Goal: Check status: Check status

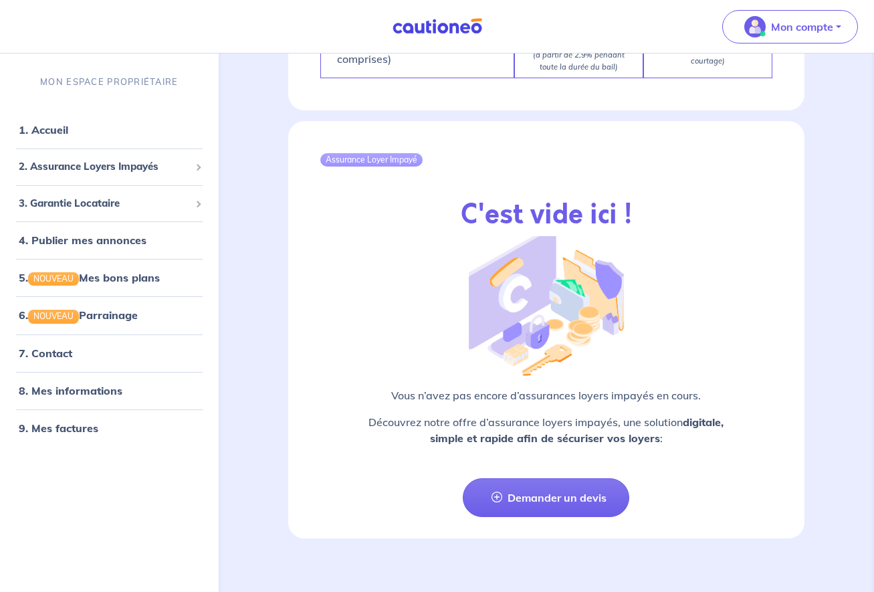
scroll to position [1349, 0]
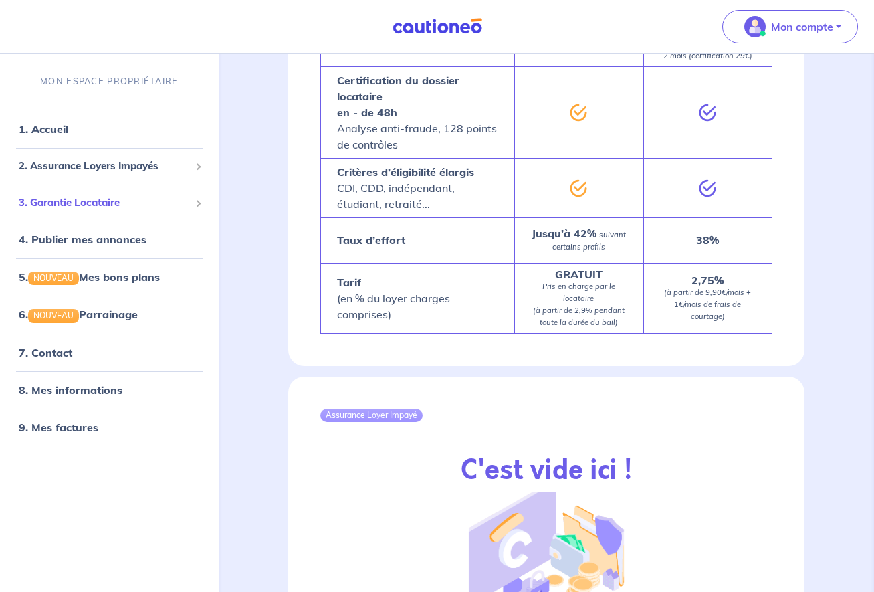
click at [188, 200] on span "3. Garantie Locataire" at bounding box center [104, 202] width 171 height 15
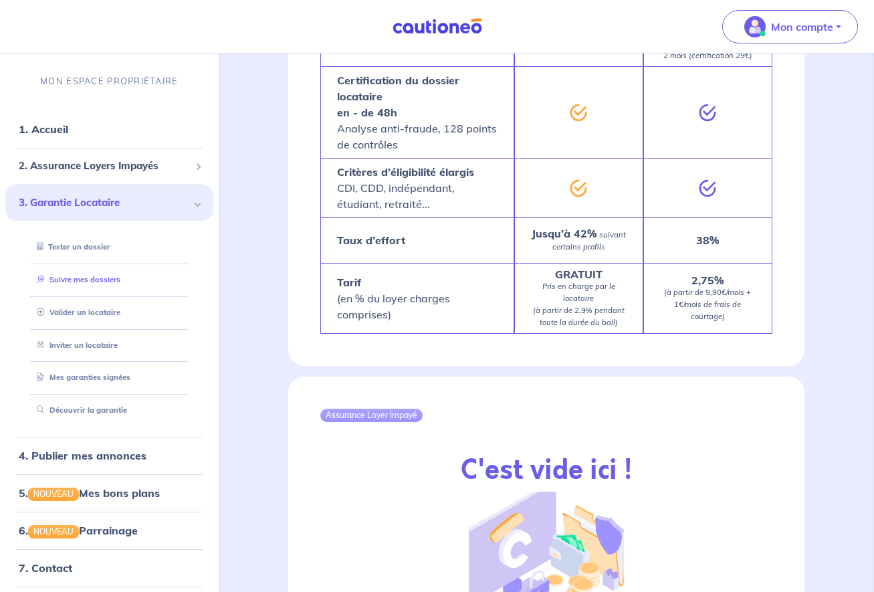
click at [101, 282] on link "Suivre mes dossiers" at bounding box center [75, 279] width 89 height 9
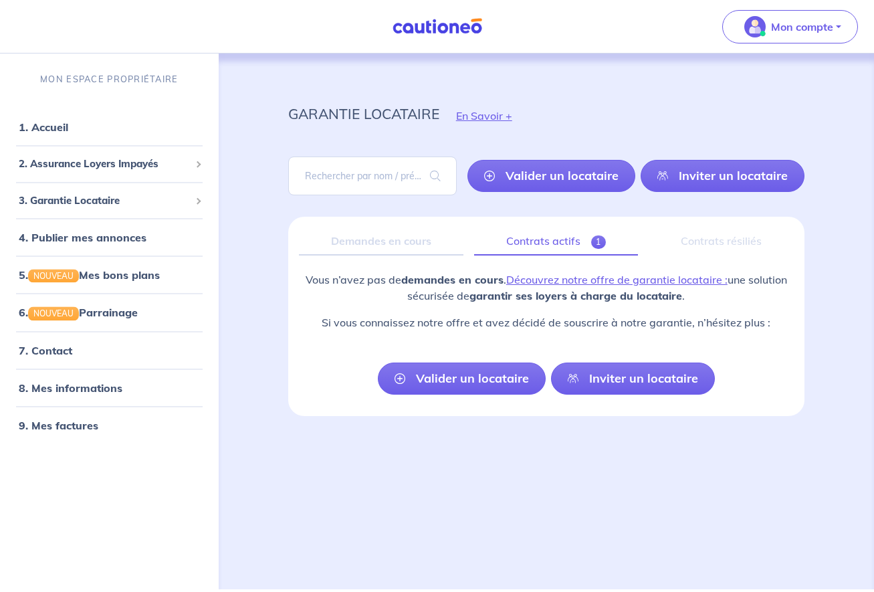
click at [553, 241] on link "Contrats actifs 1" at bounding box center [556, 241] width 164 height 28
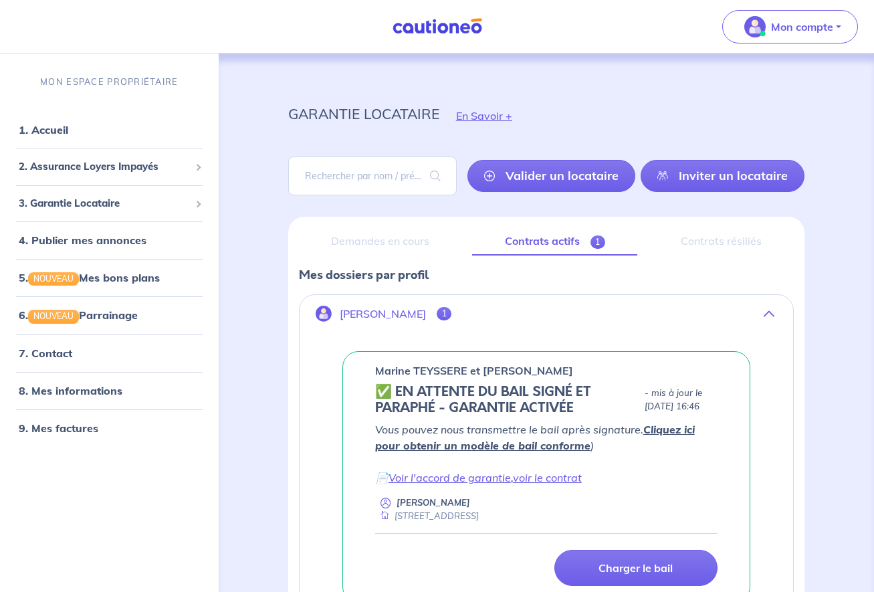
scroll to position [126, 0]
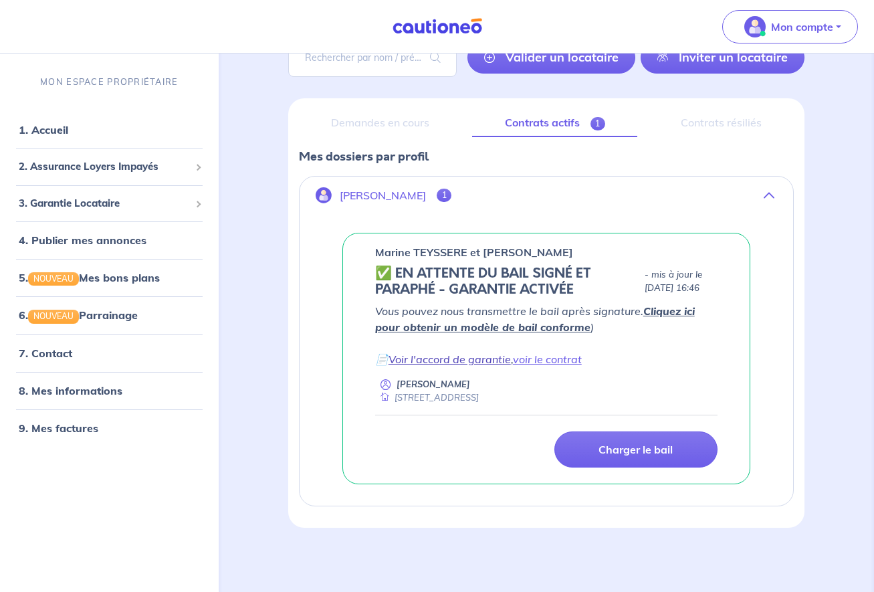
click at [509, 364] on link "Voir l'accord de garantie" at bounding box center [449, 358] width 122 height 13
click at [550, 360] on link "voir le contrat" at bounding box center [547, 358] width 69 height 13
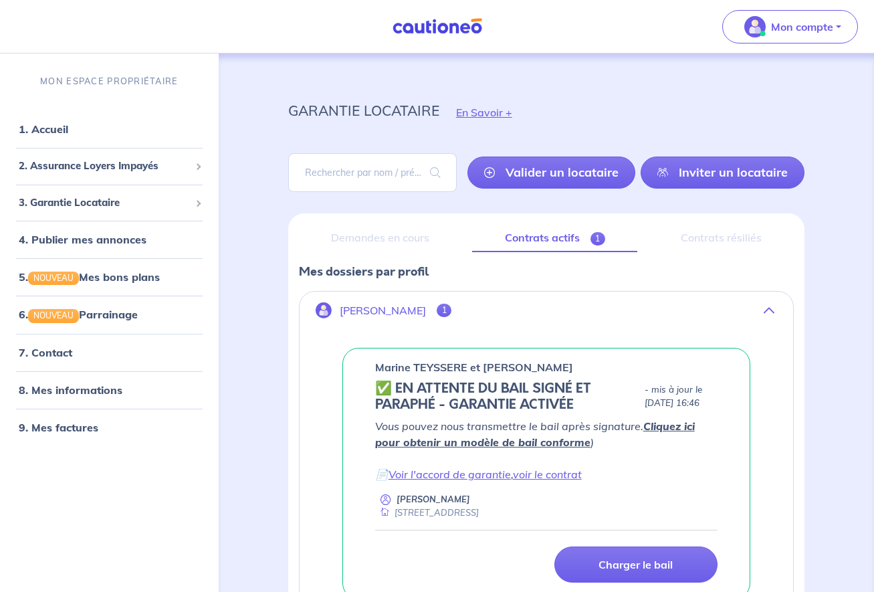
scroll to position [0, 0]
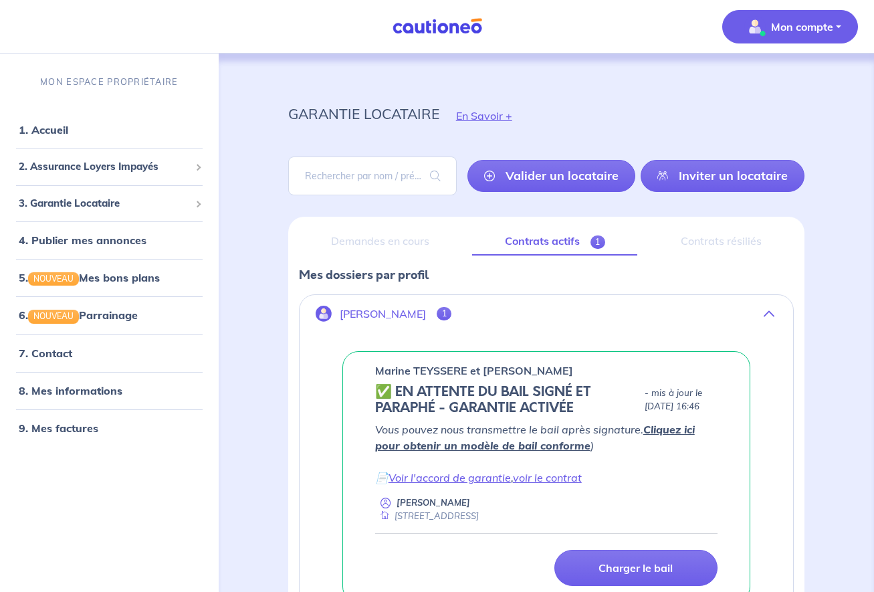
click at [839, 25] on button "Mon compte" at bounding box center [790, 26] width 136 height 33
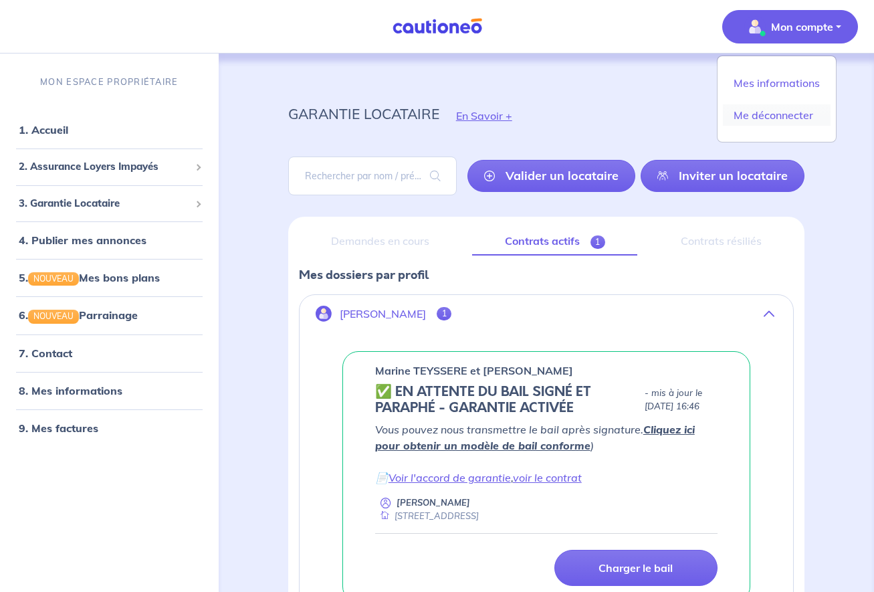
click at [795, 110] on link "Me déconnecter" at bounding box center [777, 114] width 108 height 21
